Goal: Task Accomplishment & Management: Manage account settings

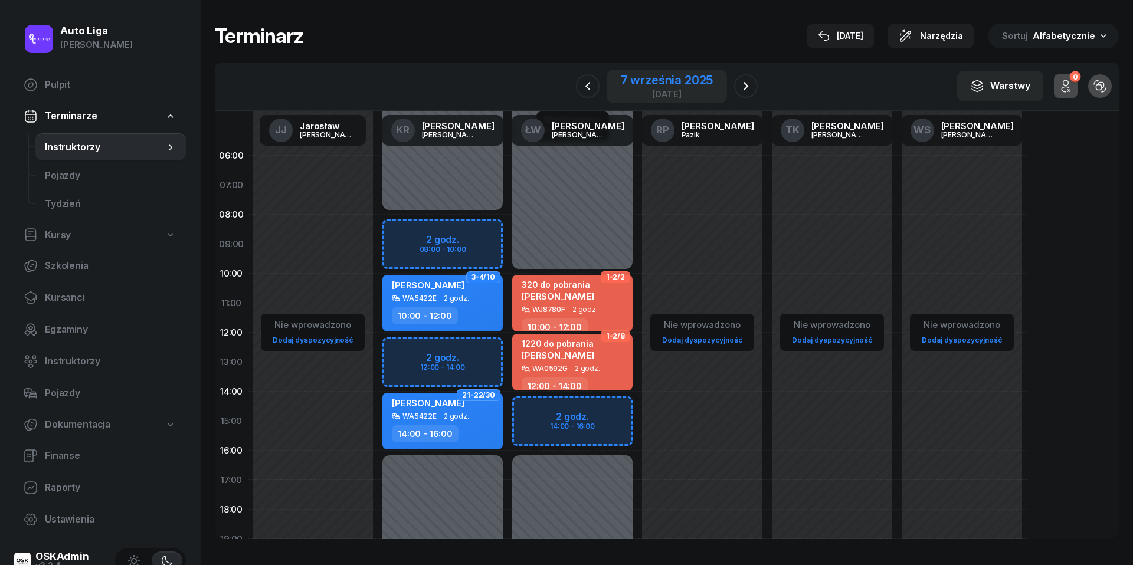
scroll to position [42, 0]
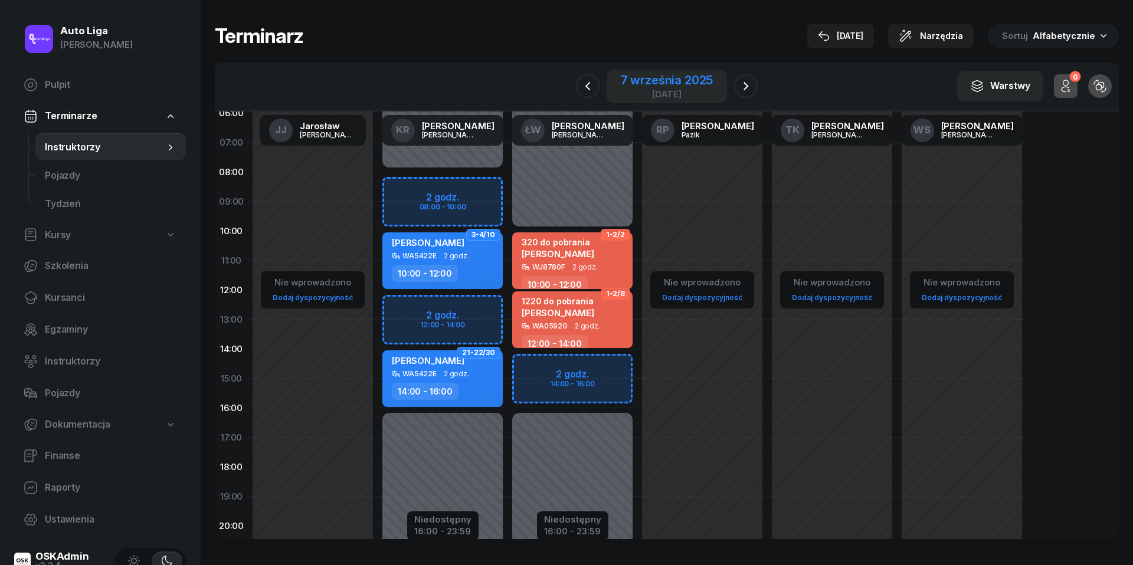
click at [668, 81] on div "7 września 2025" at bounding box center [667, 80] width 93 height 12
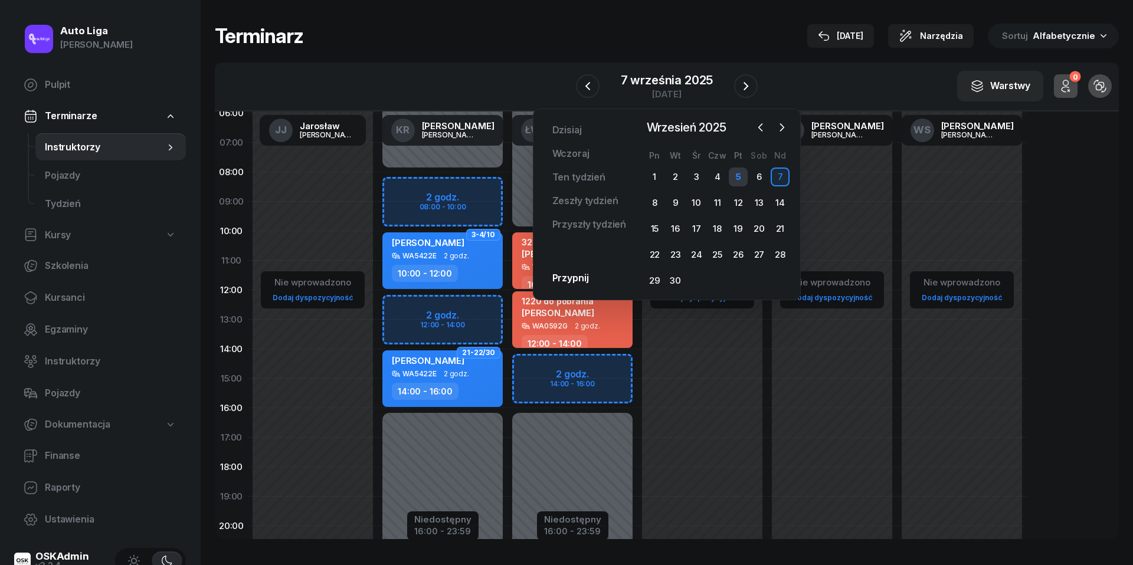
click at [737, 176] on div "5" at bounding box center [738, 177] width 19 height 19
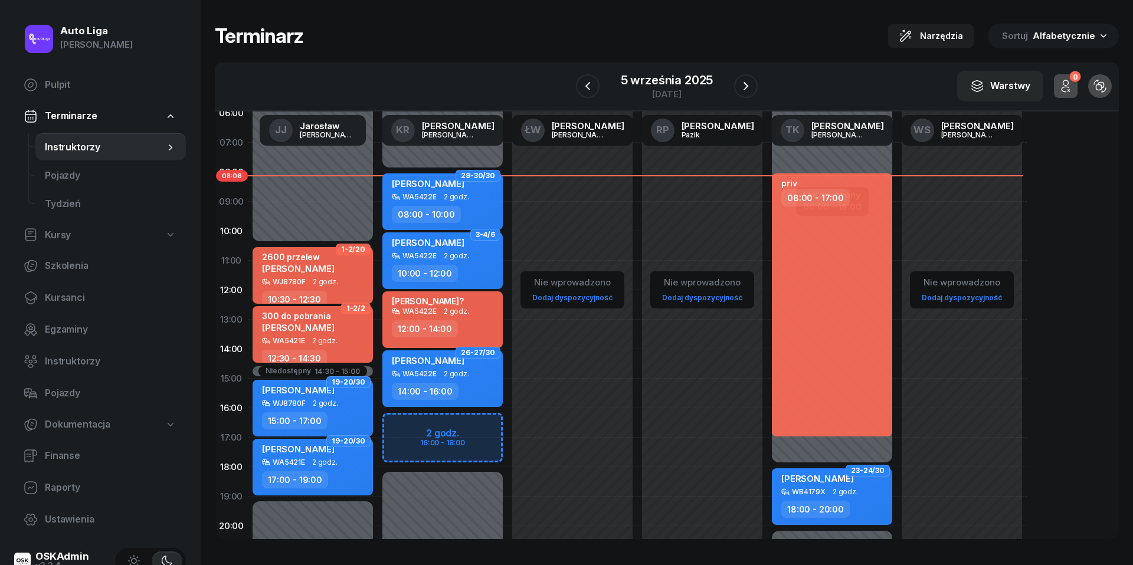
click at [411, 423] on div "Niedostępny 00:00 - 08:00 Niedostępny 18:00 - 23:59 2 godz. 16:00 - 18:00 29-30…" at bounding box center [443, 379] width 130 height 561
select select "16"
select select "18"
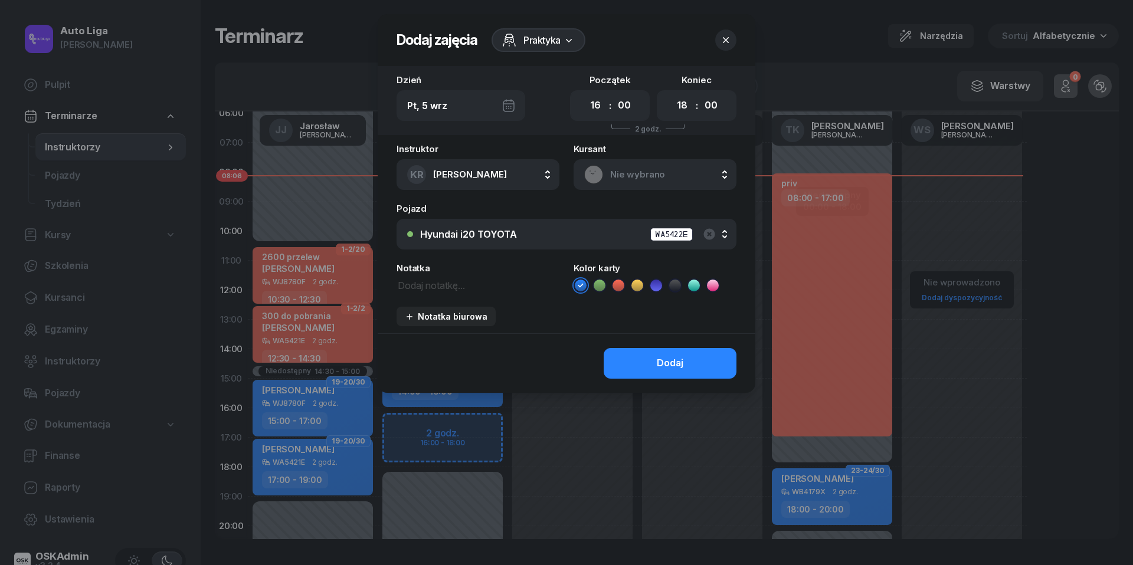
click at [662, 170] on span "Nie wybrano" at bounding box center [668, 174] width 116 height 15
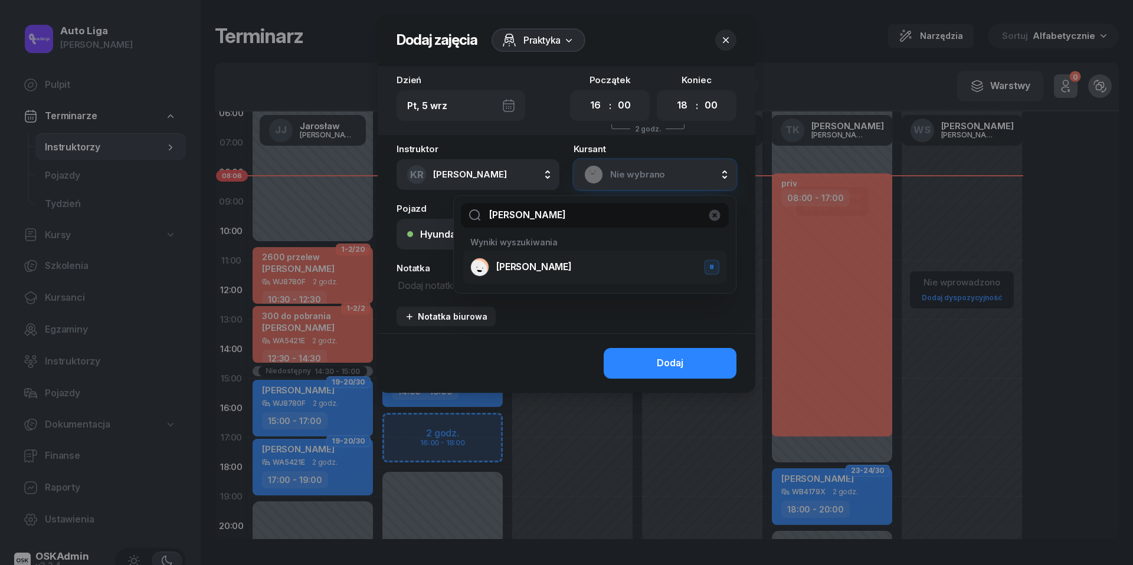
type input "[PERSON_NAME]"
click at [573, 274] on div "[PERSON_NAME]" at bounding box center [594, 267] width 249 height 19
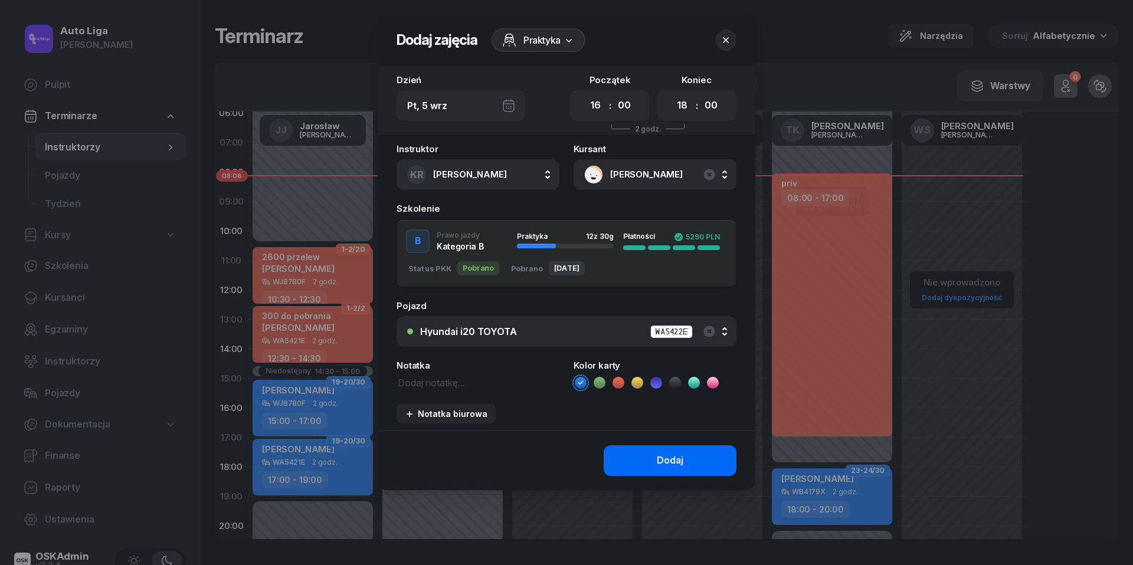
click at [669, 461] on div "Dodaj" at bounding box center [670, 460] width 27 height 15
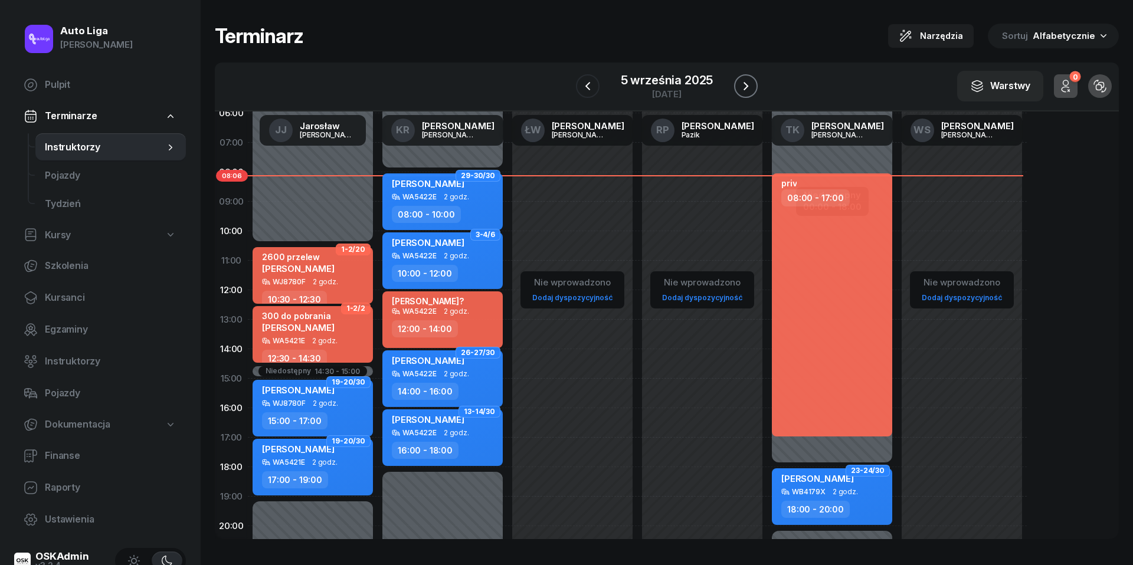
click at [748, 87] on icon "button" at bounding box center [746, 86] width 14 height 14
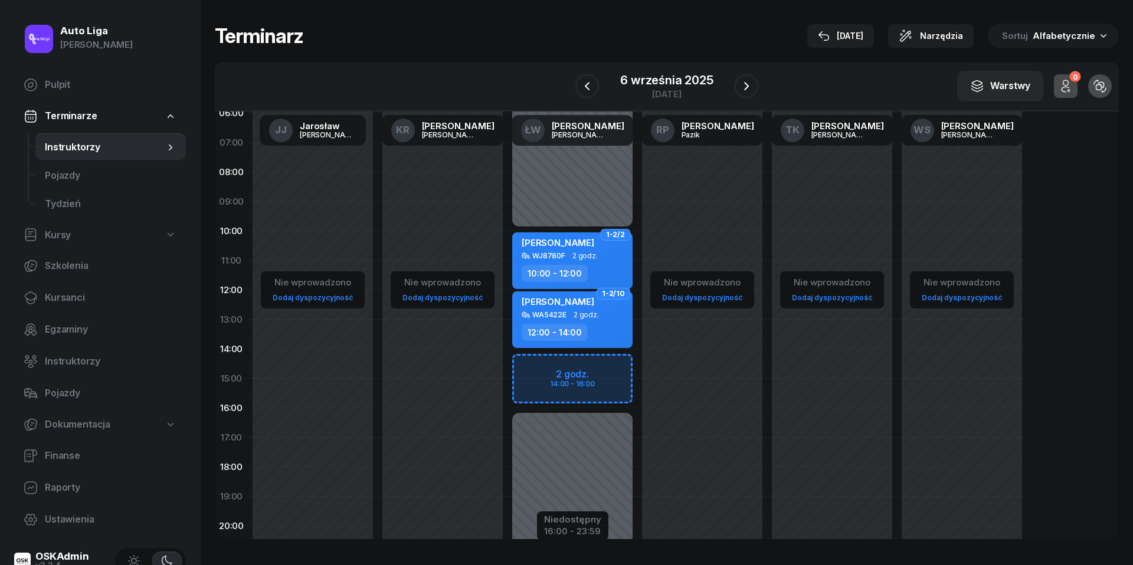
click at [538, 369] on div "Niedostępny 00:00 - 10:00 Niedostępny 16:00 - 23:59 2 godz. 14:00 - 16:00 1-2/2…" at bounding box center [572, 379] width 130 height 561
select select "14"
select select "16"
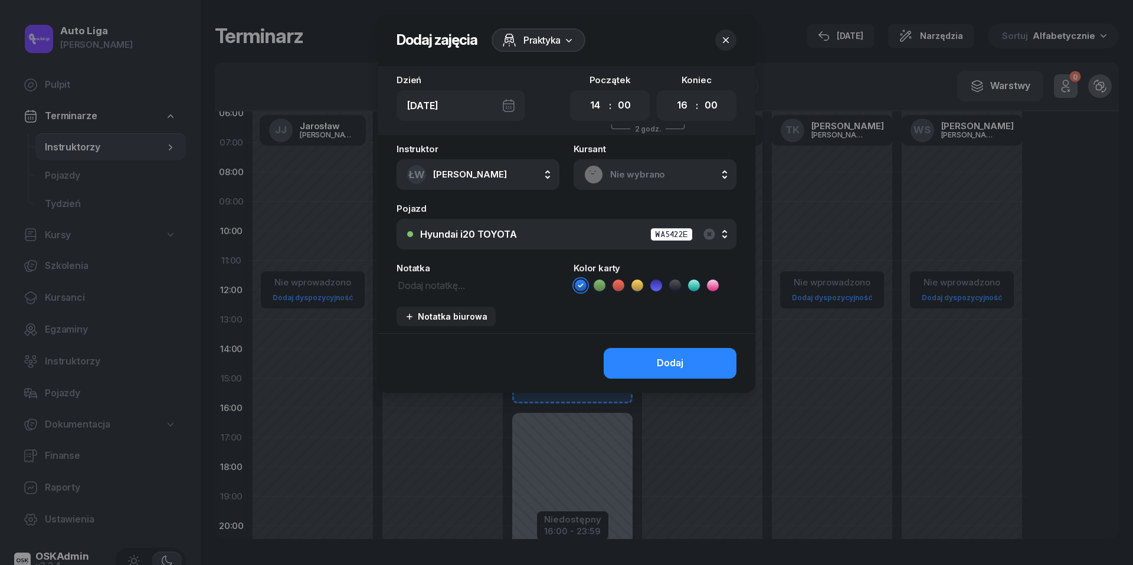
click at [632, 168] on span "Nie wybrano" at bounding box center [668, 174] width 116 height 15
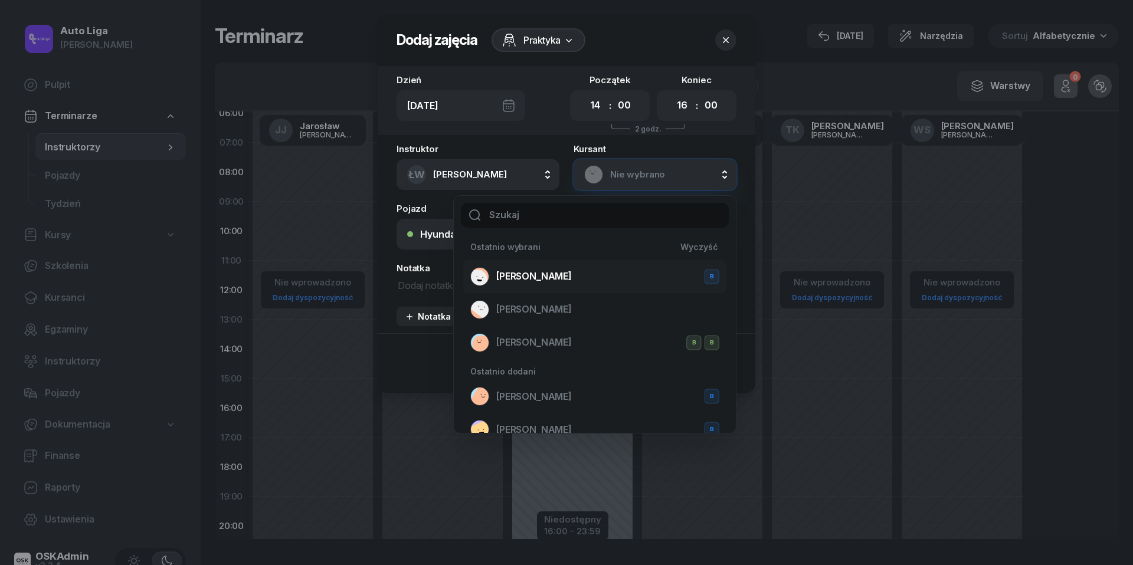
click at [529, 279] on span "[PERSON_NAME]" at bounding box center [534, 276] width 76 height 15
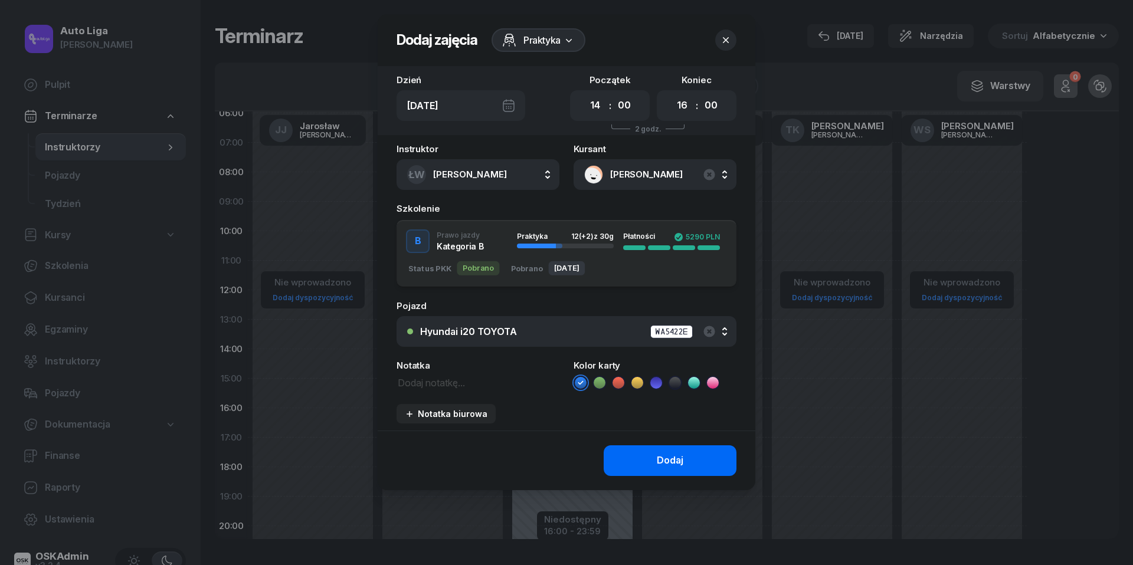
click at [683, 460] on button "Dodaj" at bounding box center [670, 460] width 133 height 31
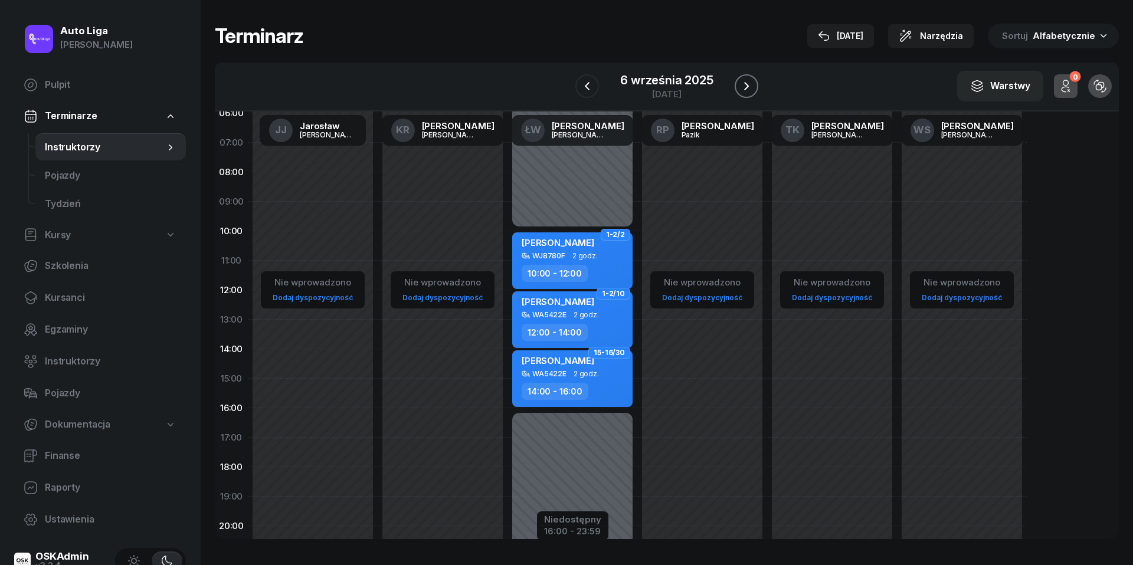
click at [751, 88] on icon "button" at bounding box center [746, 86] width 14 height 14
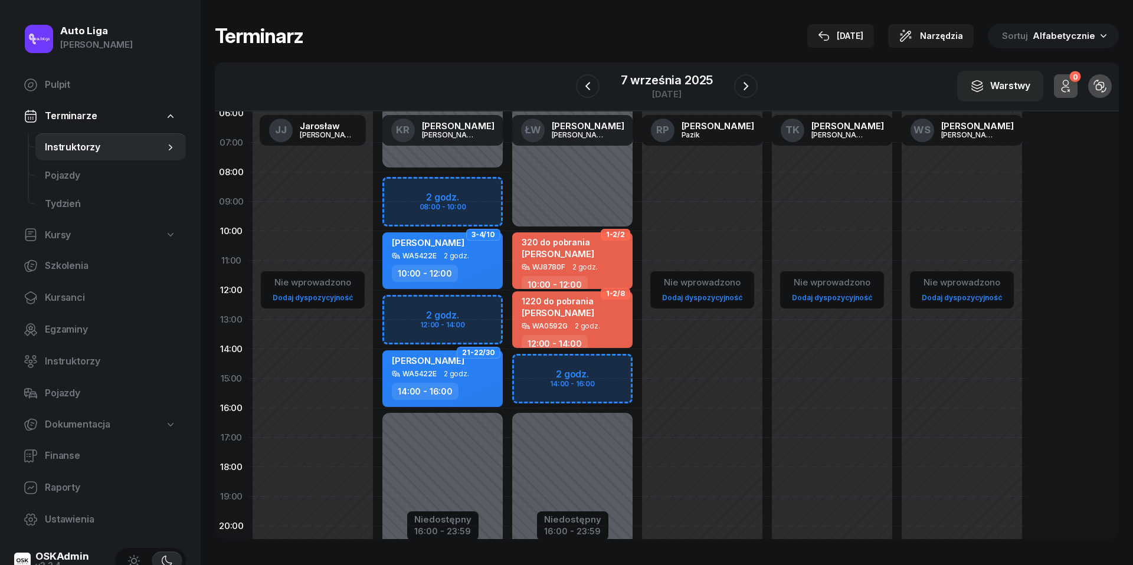
click at [414, 312] on div "Niedostępny 00:00 - 08:00 Niedostępny 16:00 - 23:59 2 godz. 08:00 - 10:00 2 god…" at bounding box center [443, 379] width 130 height 561
select select "12"
select select "14"
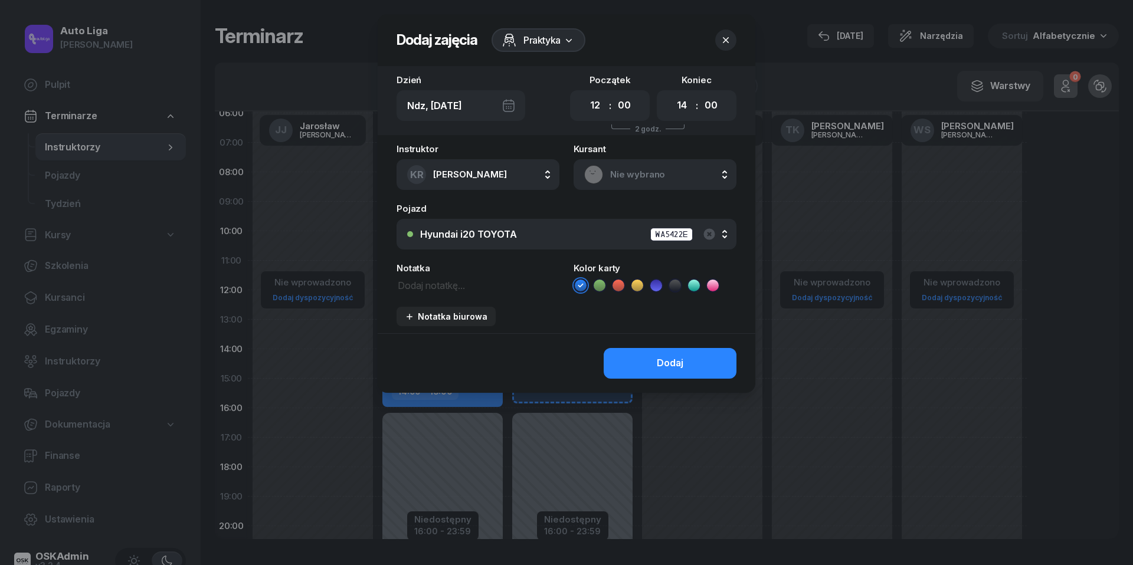
click at [641, 168] on span "Nie wybrano" at bounding box center [668, 174] width 116 height 15
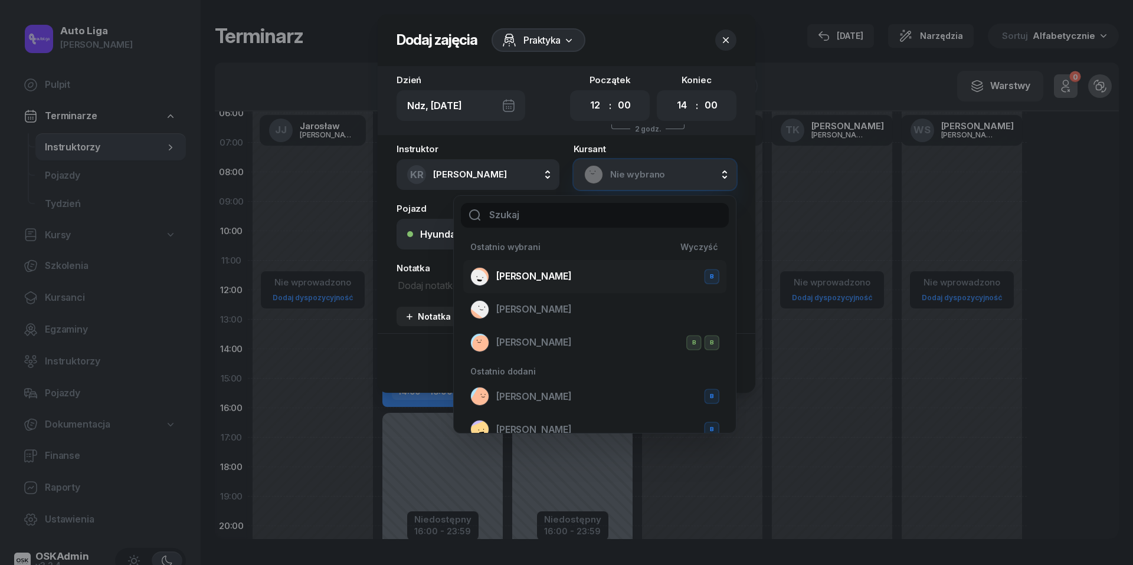
click at [586, 274] on div "[PERSON_NAME]" at bounding box center [594, 276] width 249 height 19
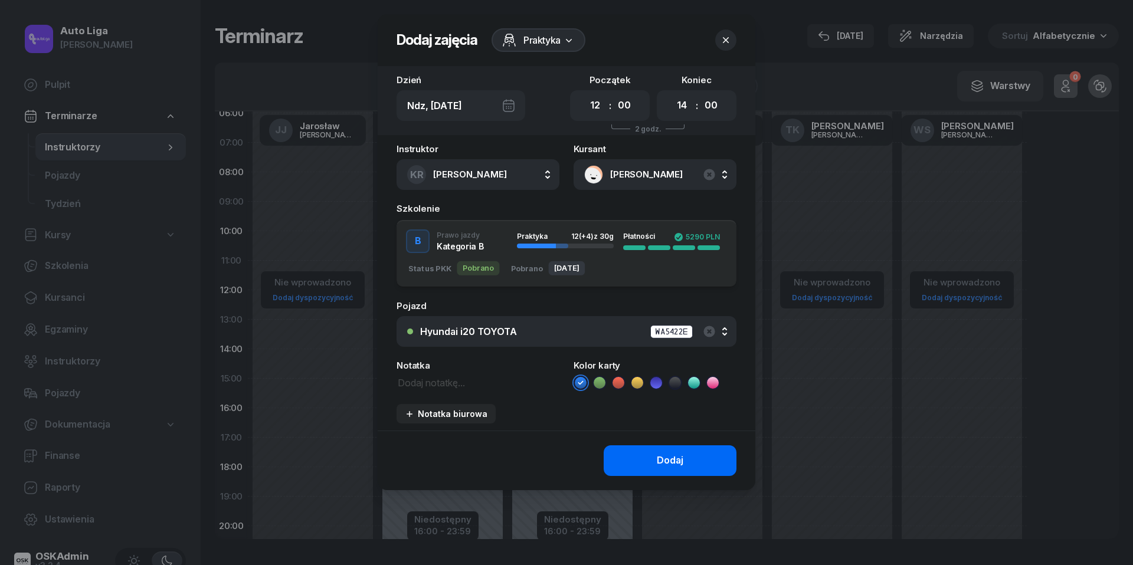
click at [653, 455] on button "Dodaj" at bounding box center [670, 460] width 133 height 31
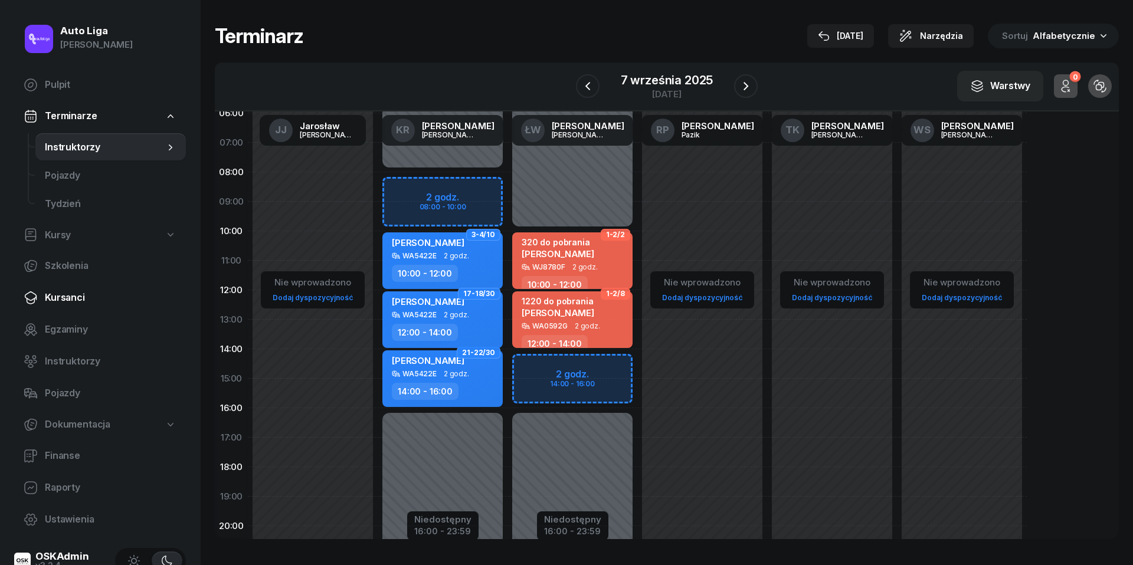
click at [85, 294] on span "Kursanci" at bounding box center [111, 297] width 132 height 15
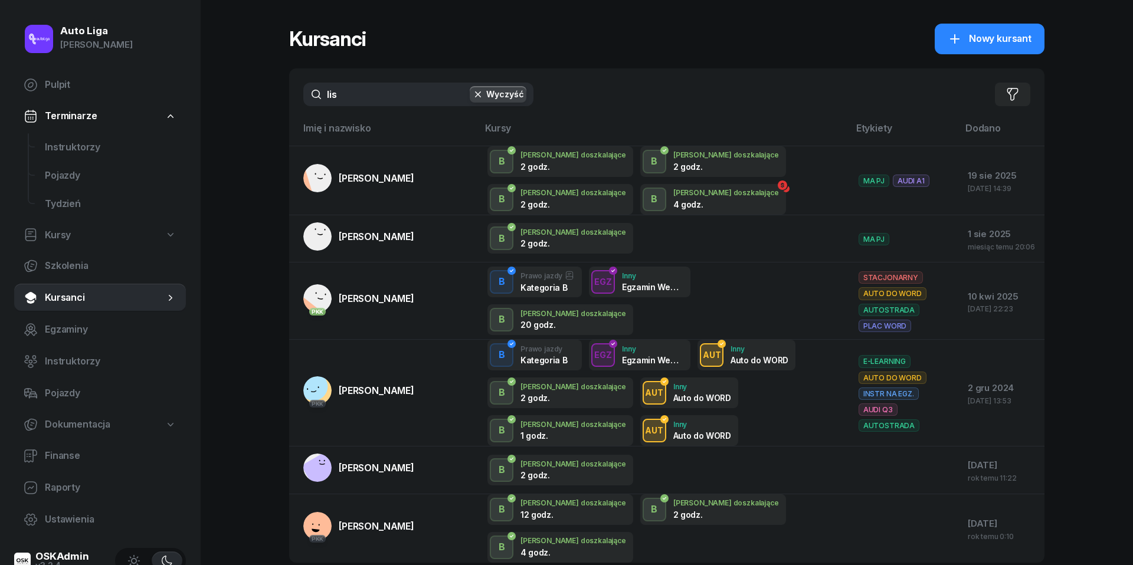
click at [378, 98] on input "lis" at bounding box center [418, 95] width 230 height 24
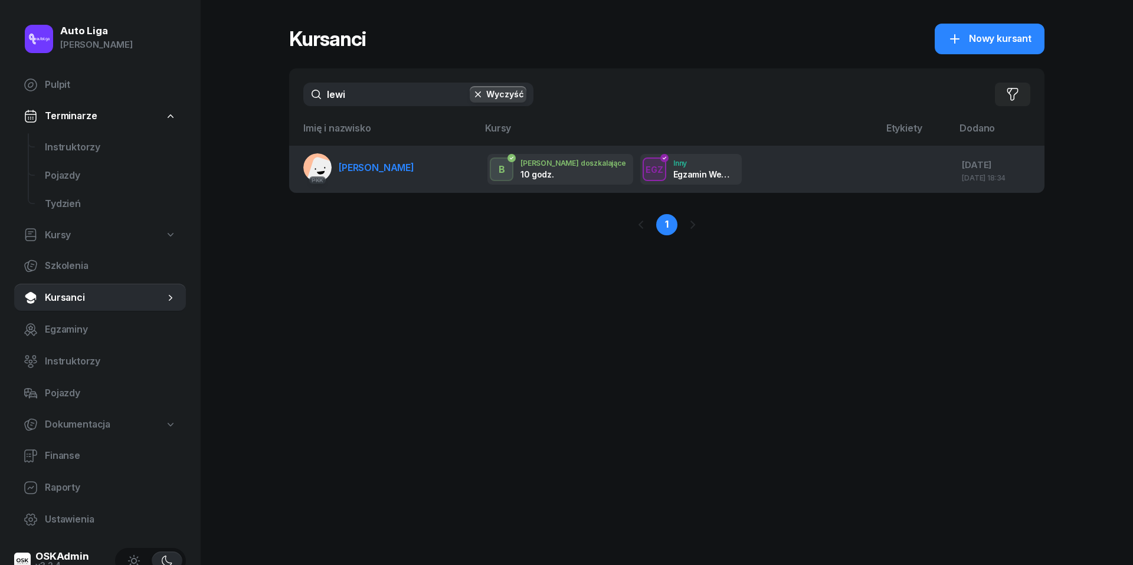
type input "lewi"
click at [399, 171] on span "[PERSON_NAME]" at bounding box center [377, 168] width 76 height 12
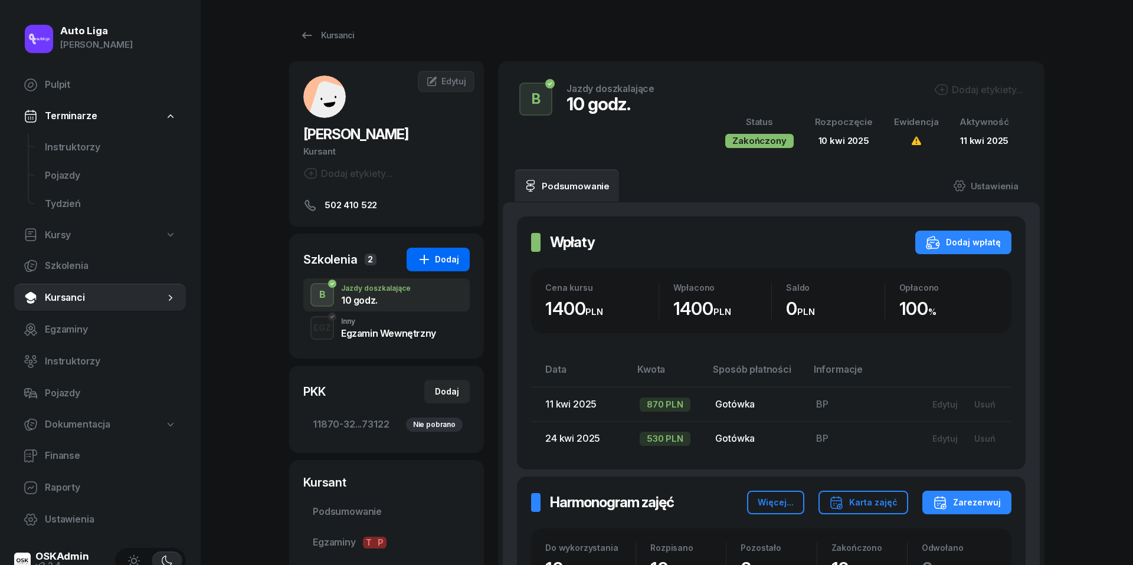
click at [457, 257] on div "Dodaj" at bounding box center [438, 260] width 42 height 14
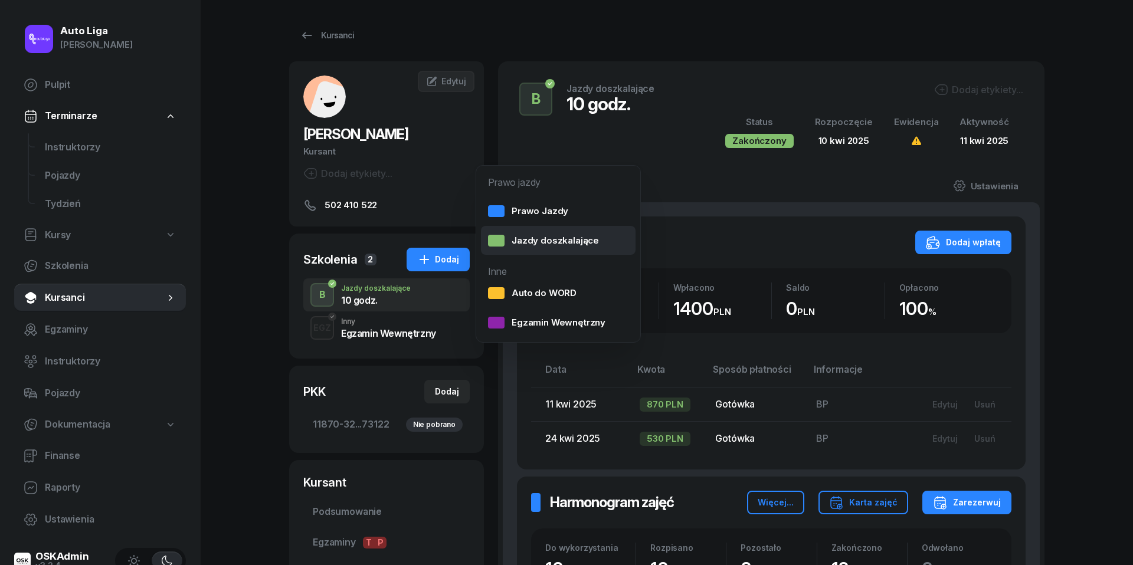
click at [543, 248] on link "Jazdy doszkalające" at bounding box center [558, 241] width 155 height 30
select select "B"
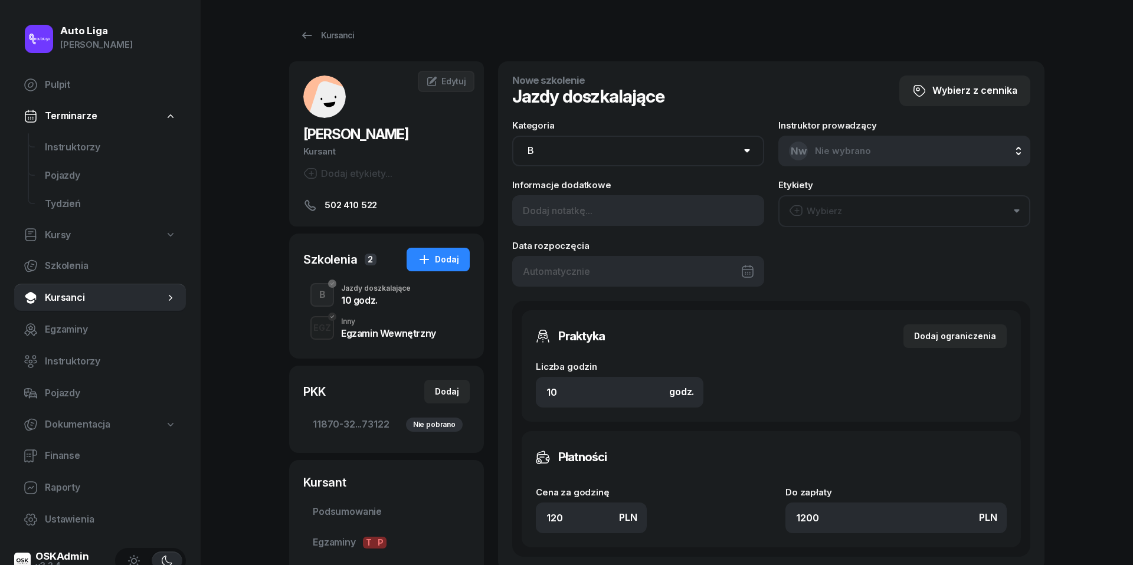
click at [663, 268] on div at bounding box center [638, 271] width 252 height 31
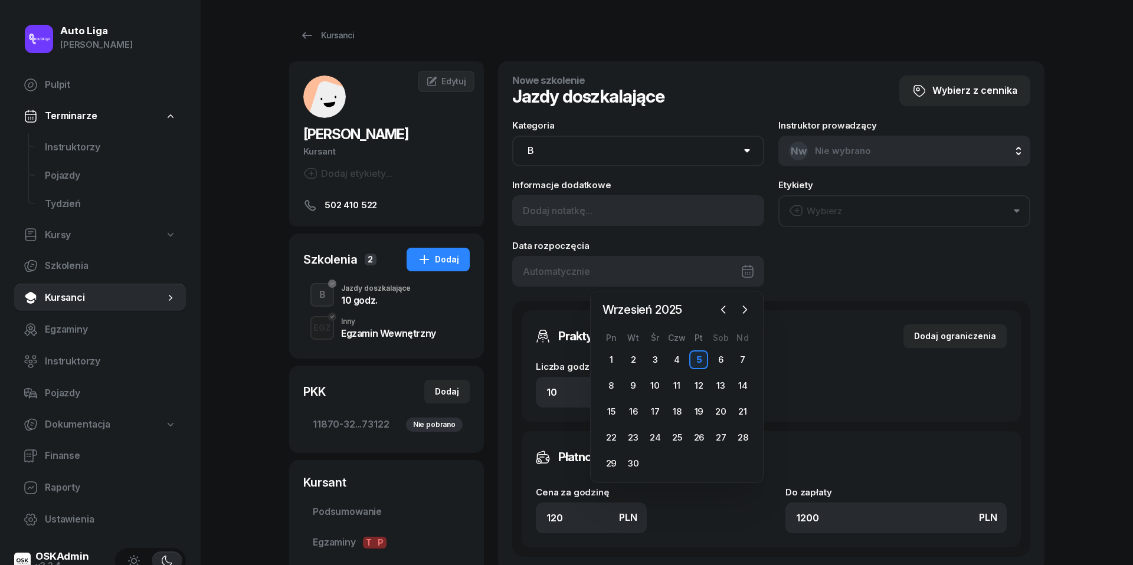
click at [706, 360] on div "5" at bounding box center [698, 359] width 19 height 19
type input "[DATE]"
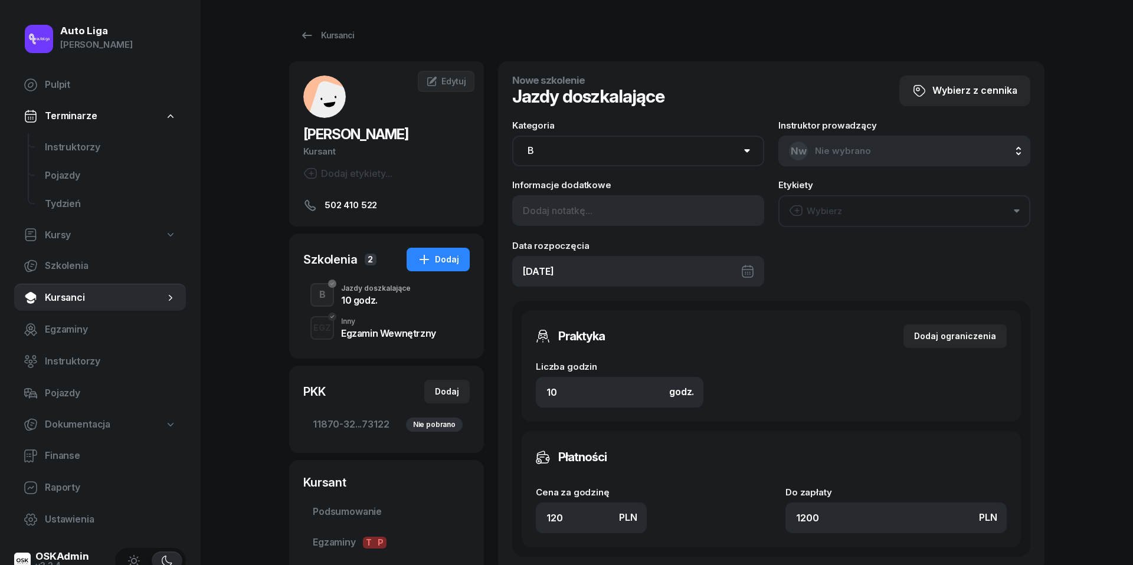
click at [598, 406] on div "Praktyka Dodaj ograniczenia Liczba godzin godz. 10 Ograniczenia zajęć praktyczn…" at bounding box center [771, 366] width 499 height 112
click at [598, 386] on input "10" at bounding box center [620, 392] width 168 height 31
type input "2"
type input "240"
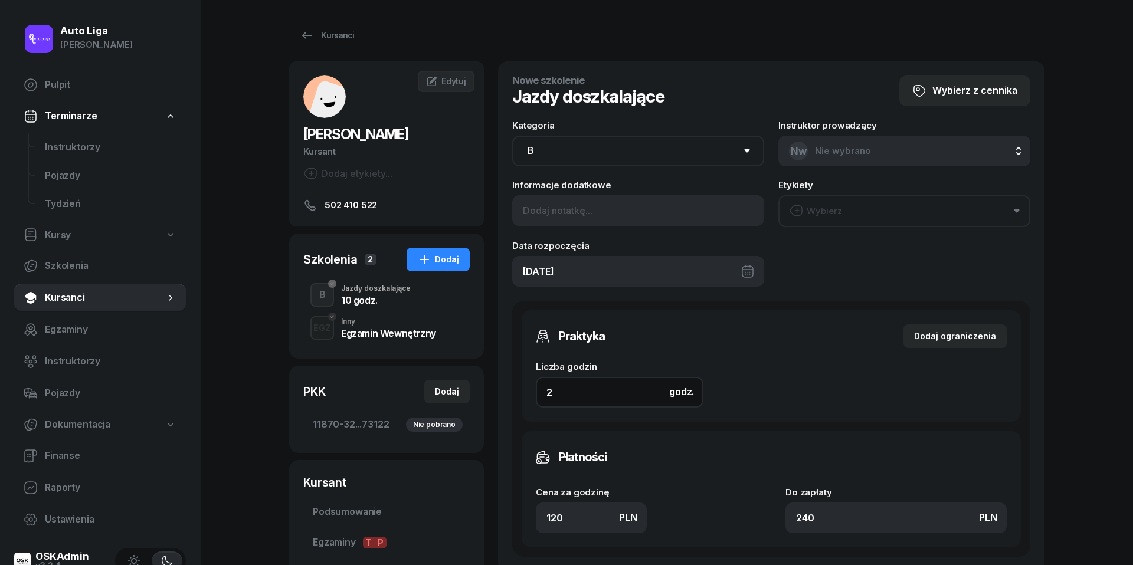
type input "2"
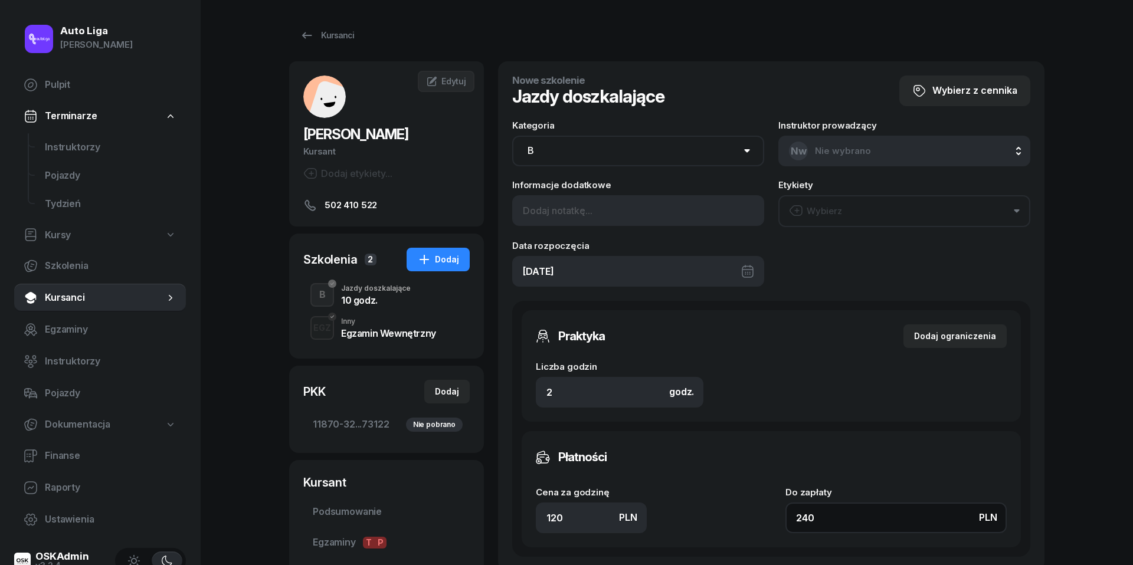
click at [845, 524] on input "240" at bounding box center [895, 518] width 221 height 31
type input "1.50"
type input "3"
type input "15"
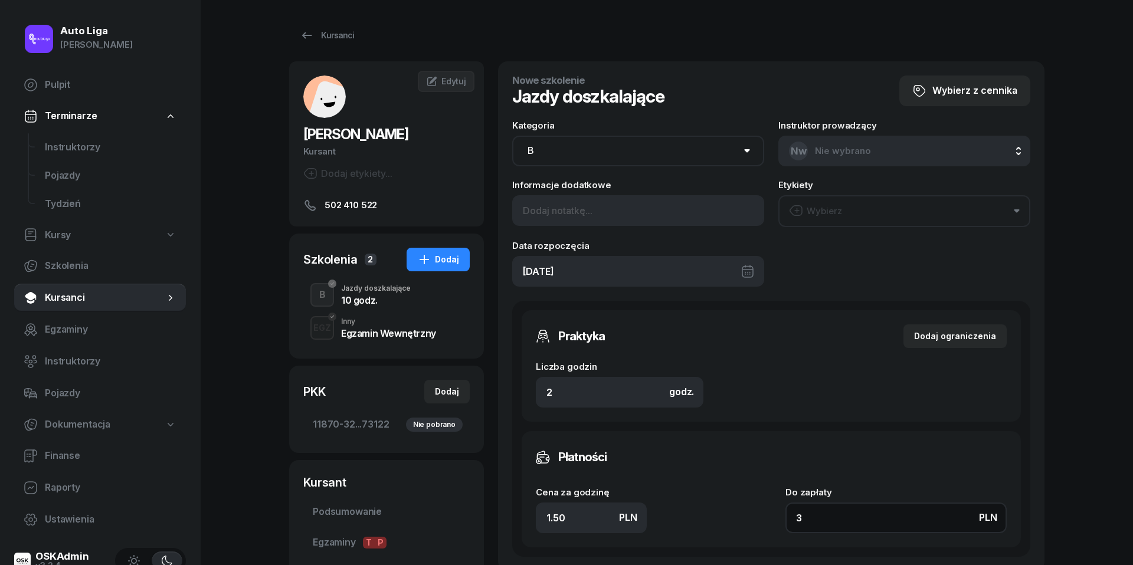
type input "30"
type input "150"
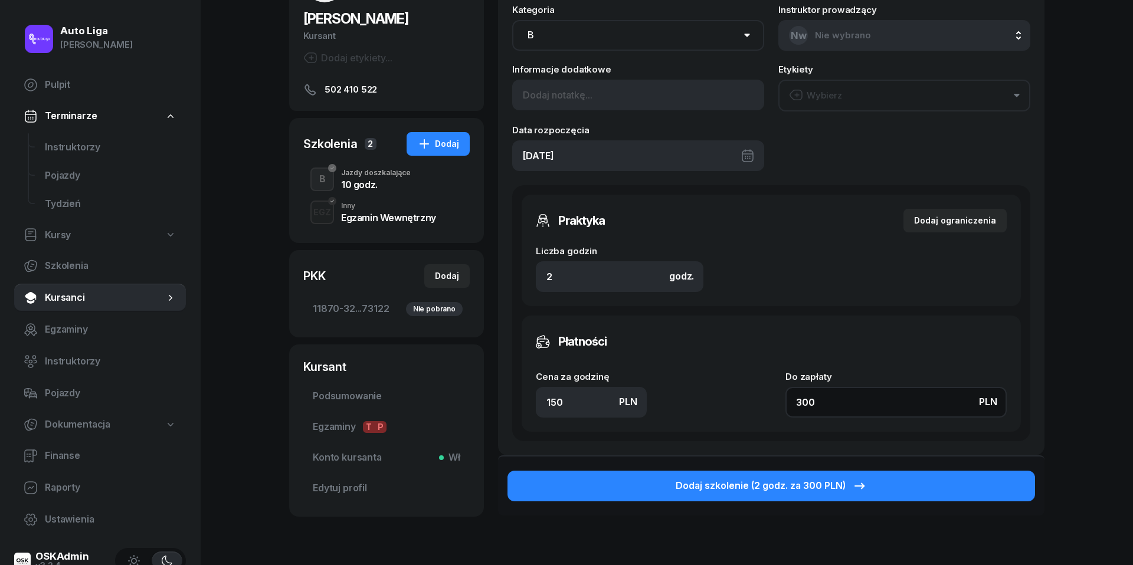
scroll to position [148, 0]
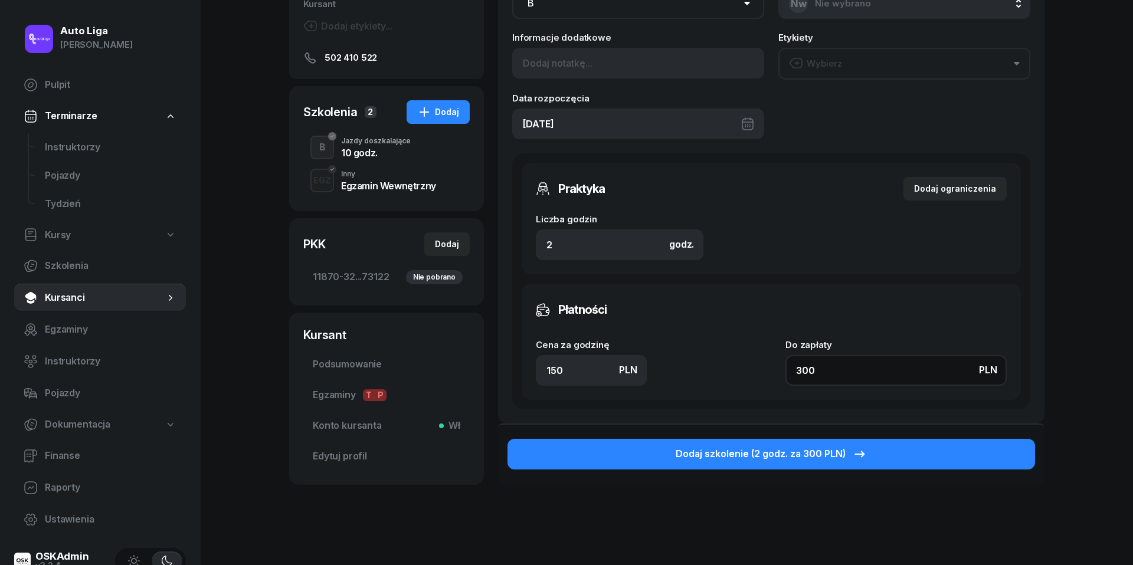
type input "300"
click at [873, 468] on div "Dodaj szkolenie (2 godz. za 300 PLN)" at bounding box center [771, 454] width 546 height 60
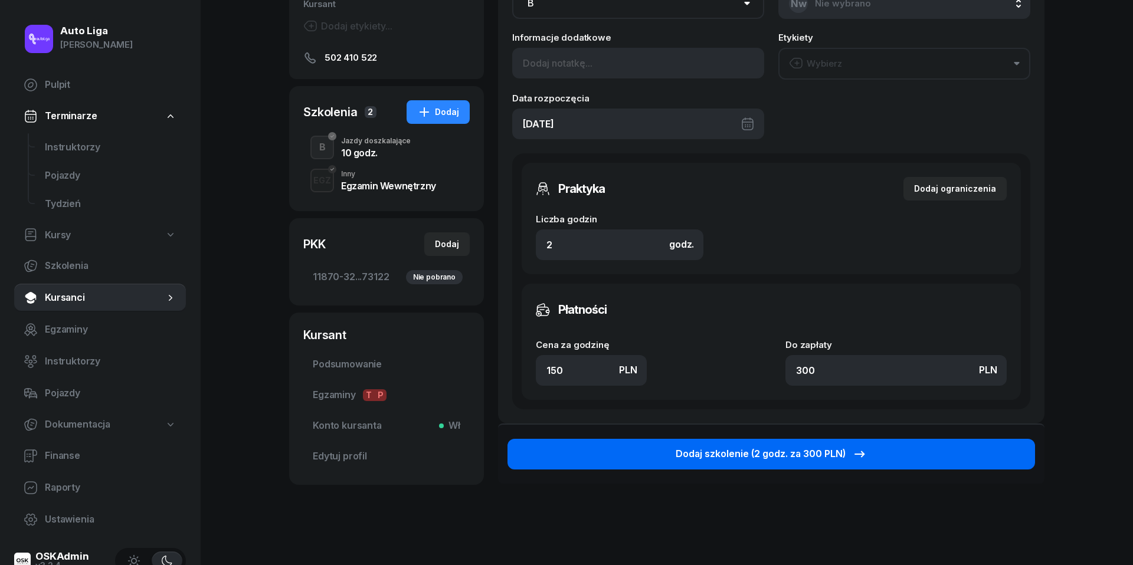
click at [857, 451] on icon "button" at bounding box center [860, 454] width 14 height 14
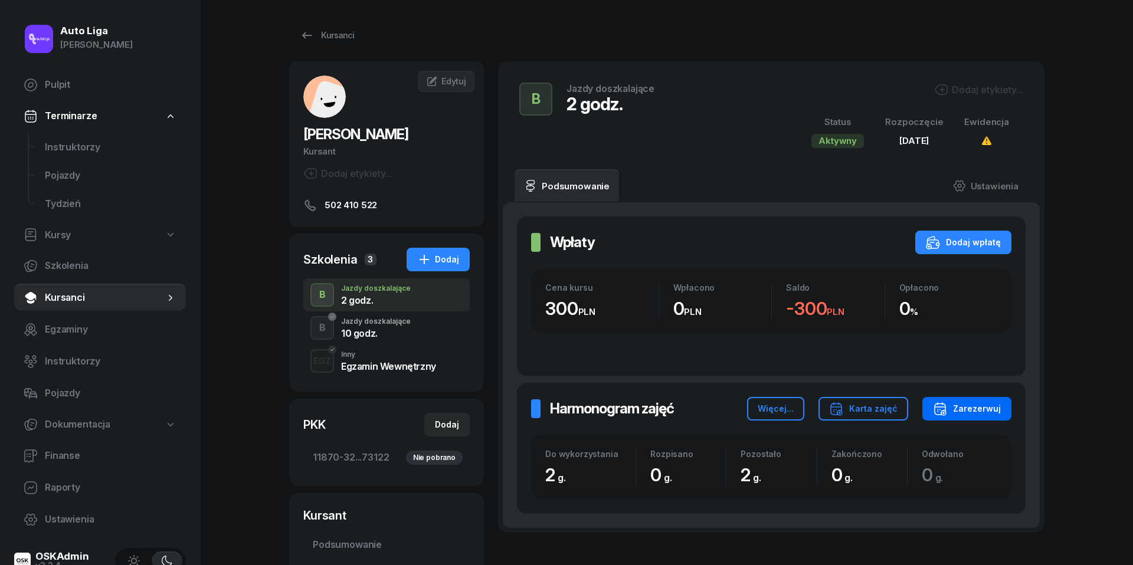
click at [988, 405] on div "Zarezerwuj" at bounding box center [967, 409] width 68 height 14
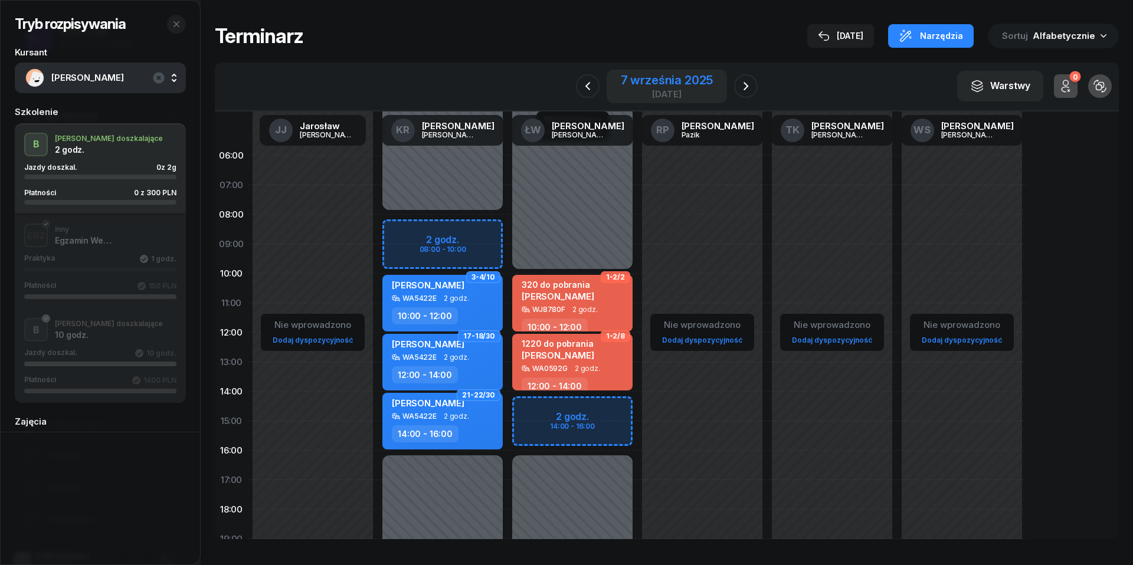
click at [655, 76] on div "7 września 2025" at bounding box center [667, 80] width 93 height 12
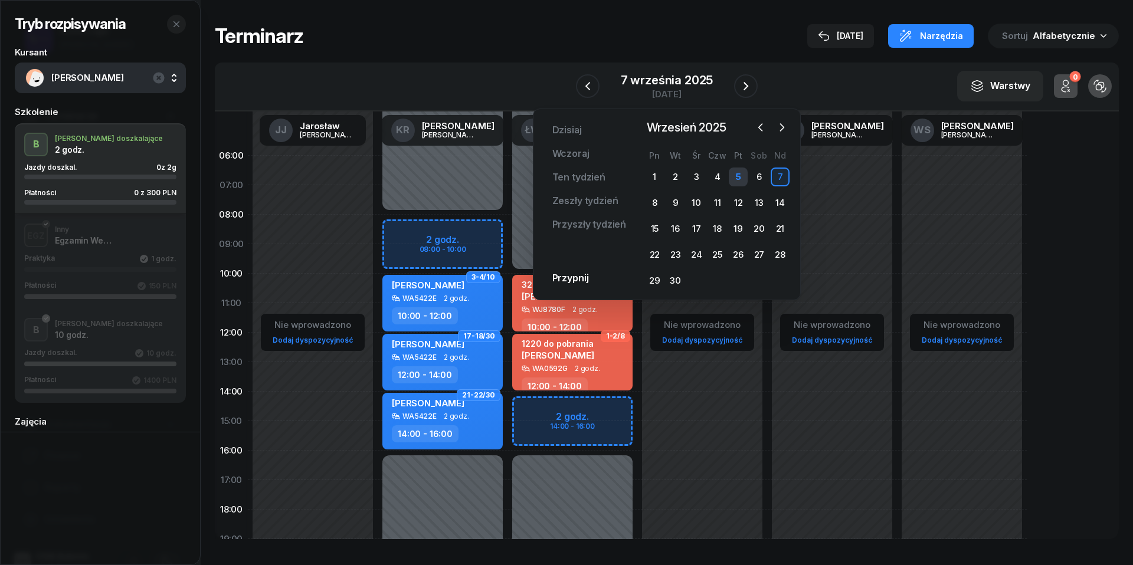
click at [736, 176] on div "5" at bounding box center [738, 177] width 19 height 19
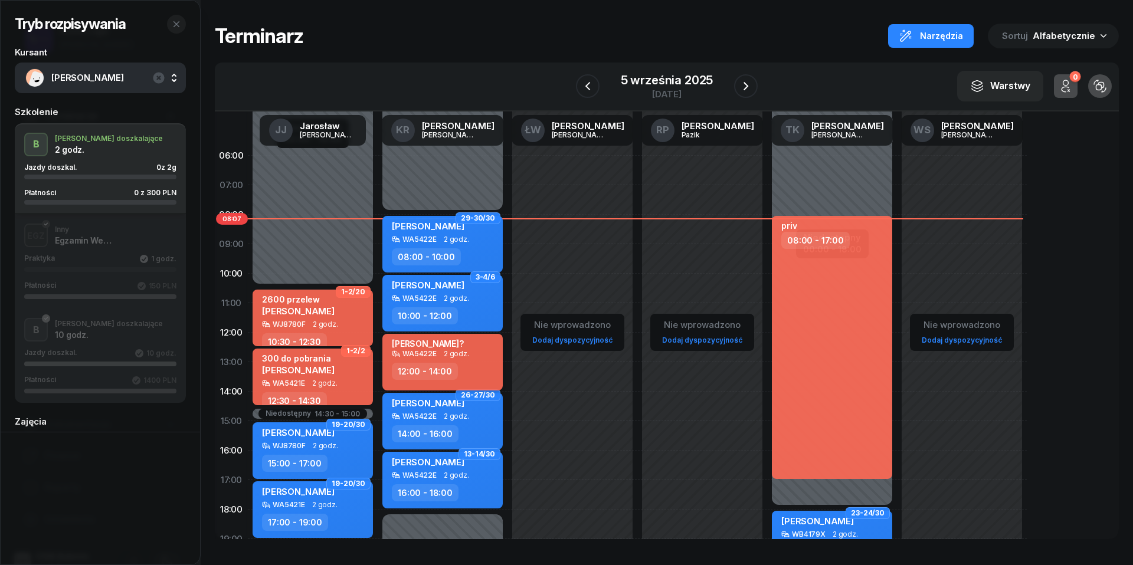
click at [452, 358] on div "[PERSON_NAME]? WA5422E 2 godz. 12:00 - 14:00" at bounding box center [442, 362] width 120 height 57
select select "12"
select select "14"
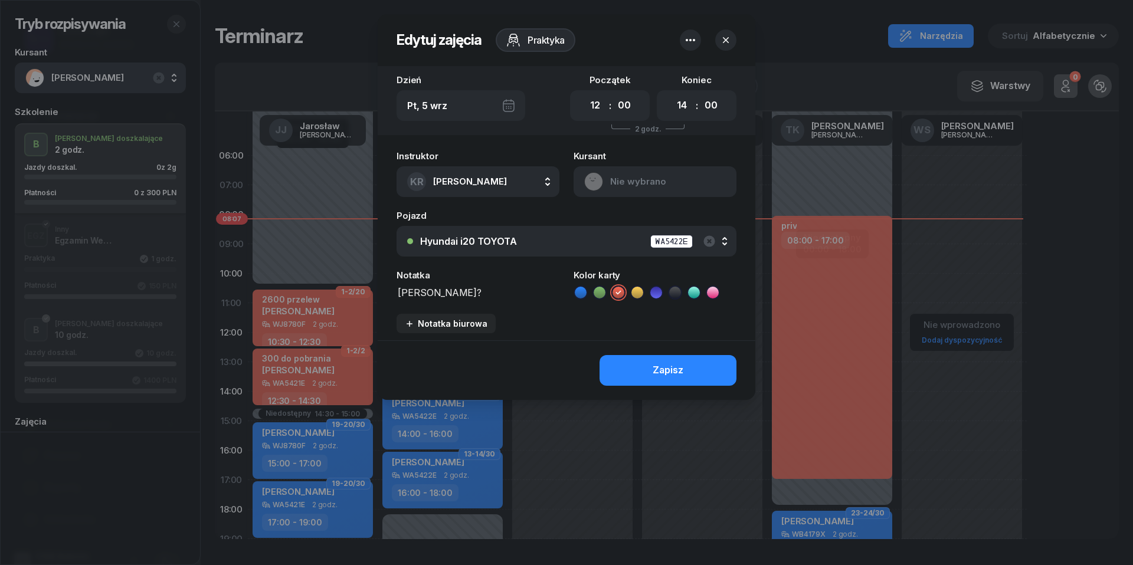
click at [691, 40] on icon "button" at bounding box center [690, 40] width 9 height 2
click at [689, 71] on link "Usuń" at bounding box center [684, 77] width 155 height 30
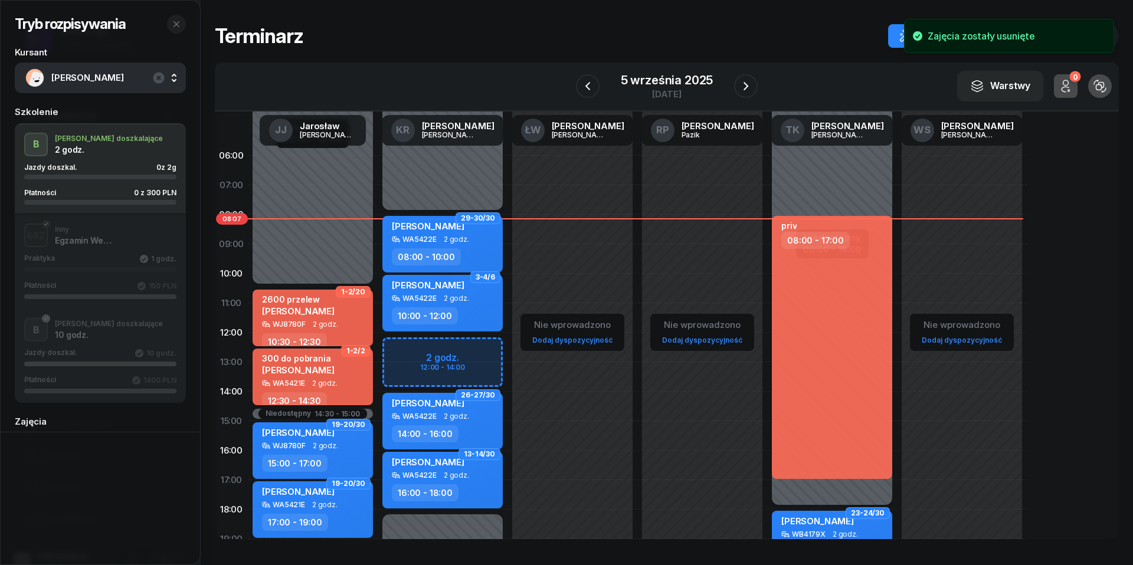
click at [406, 343] on div "Niedostępny 00:00 - 08:00 Niedostępny 18:00 - 23:59 29-30/30 [PERSON_NAME][GEOG…" at bounding box center [443, 421] width 130 height 561
select select "12"
select select "14"
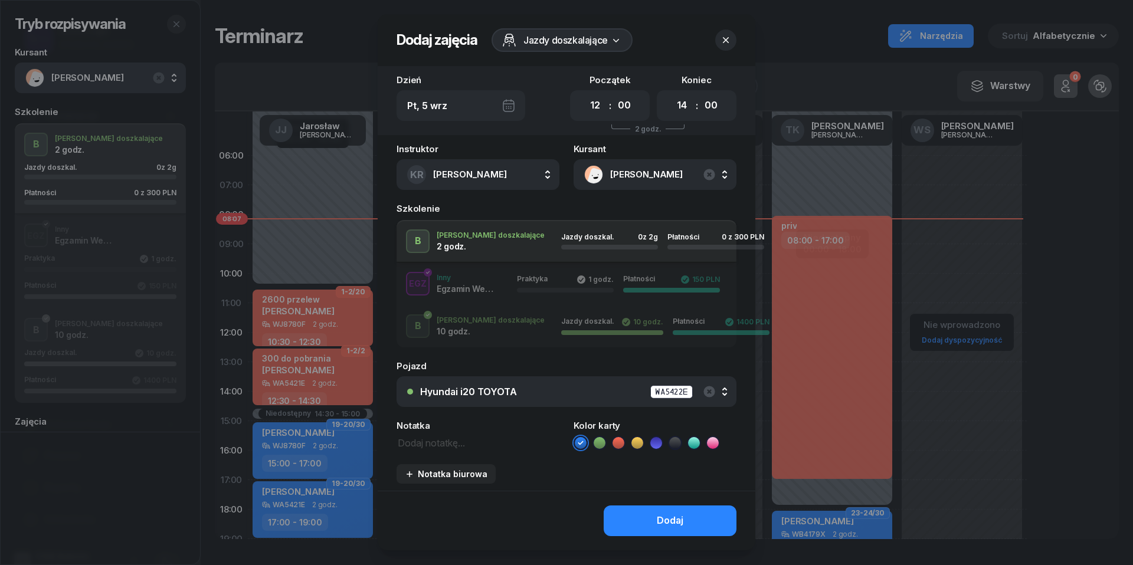
click at [438, 440] on textarea at bounding box center [477, 442] width 163 height 15
type textarea "300 do pobrania"
click at [621, 441] on icon at bounding box center [617, 443] width 5 height 4
click at [658, 517] on div "Dodaj" at bounding box center [670, 520] width 27 height 15
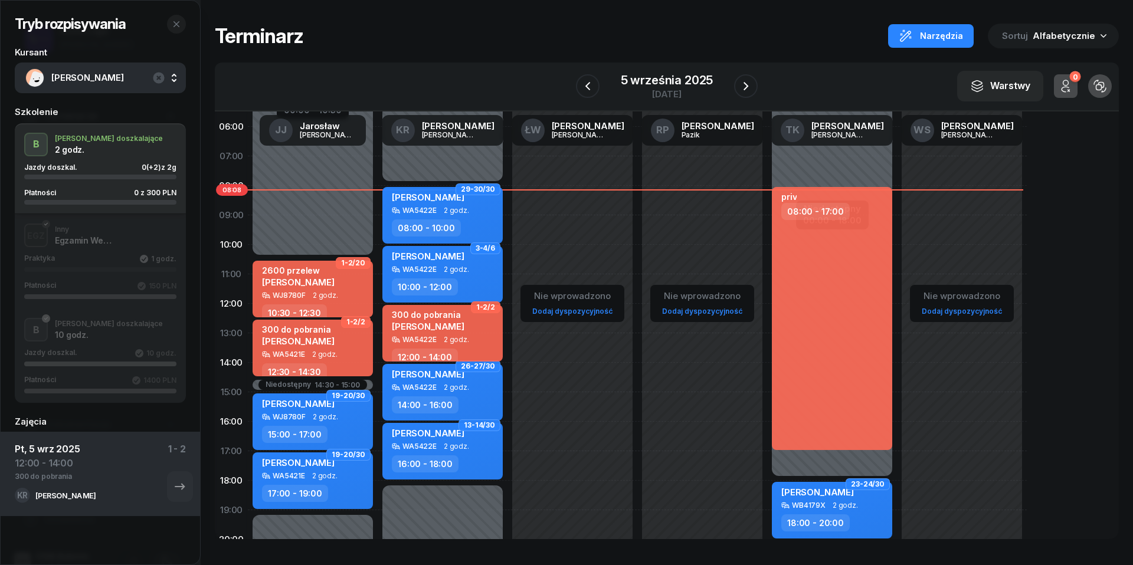
scroll to position [19, 0]
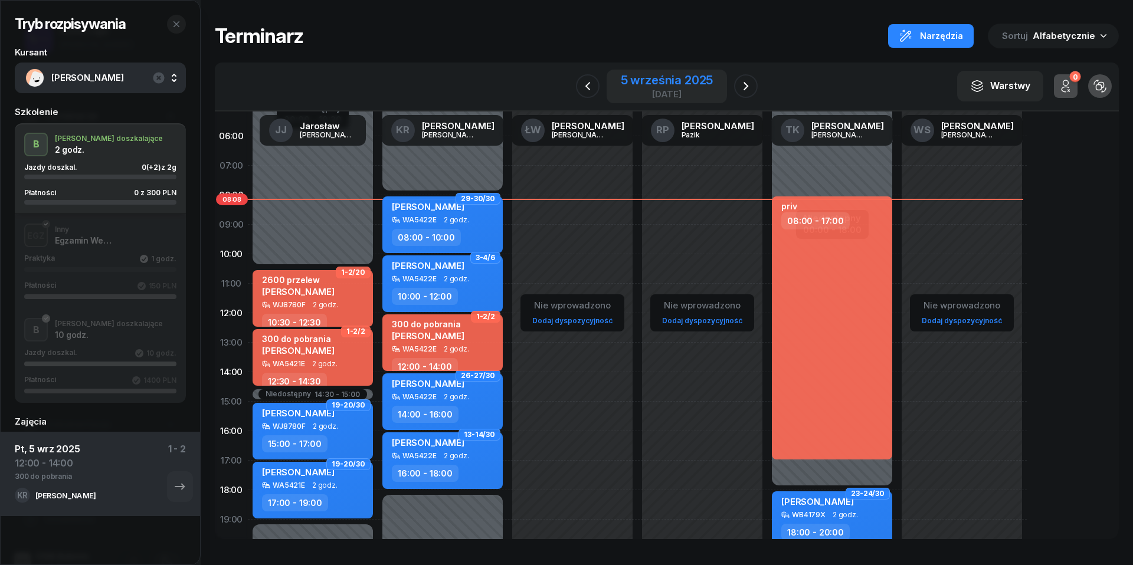
click at [682, 83] on div "5 września 2025" at bounding box center [667, 80] width 93 height 12
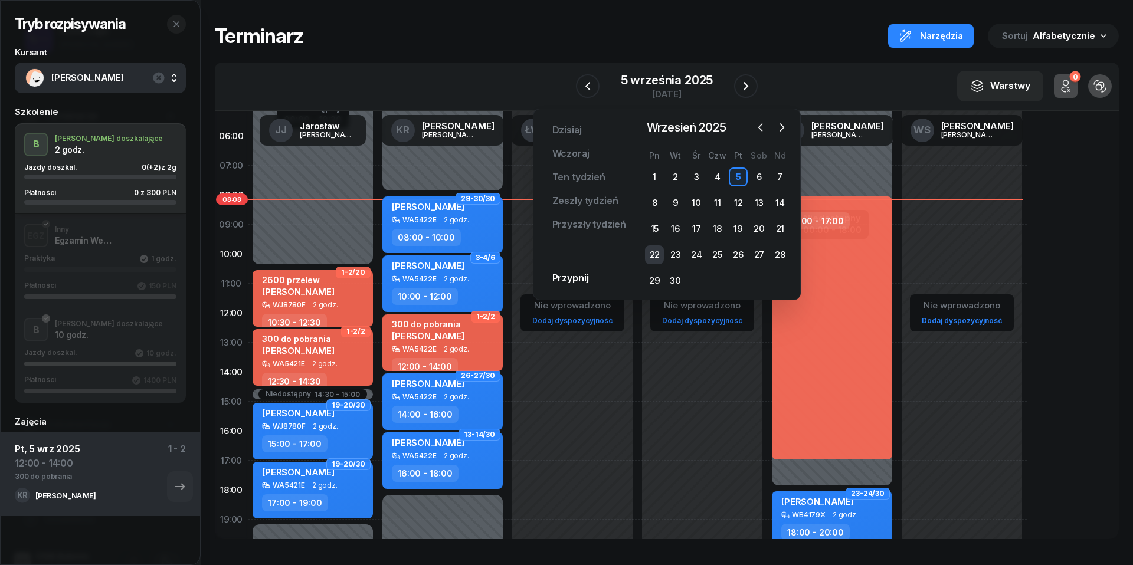
click at [660, 249] on div "22" at bounding box center [654, 254] width 19 height 19
